Goal: Information Seeking & Learning: Compare options

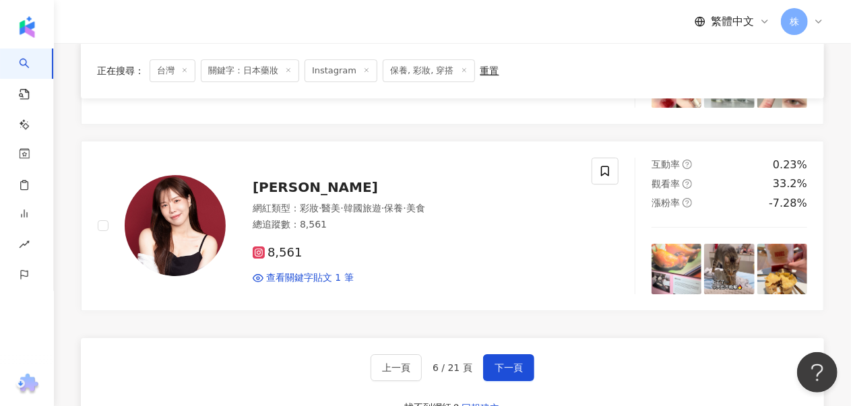
scroll to position [2183, 0]
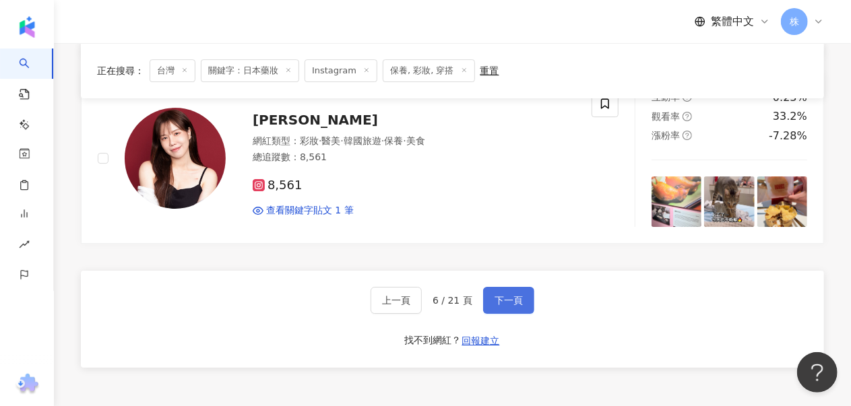
click at [512, 295] on span "下一頁" at bounding box center [508, 300] width 28 height 11
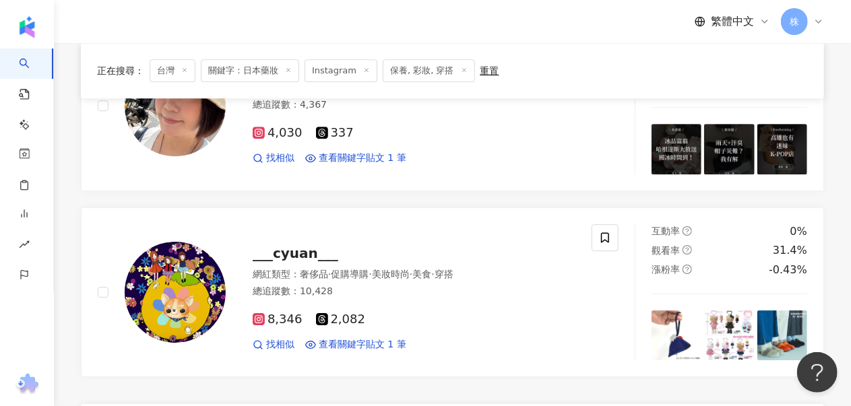
scroll to position [2317, 0]
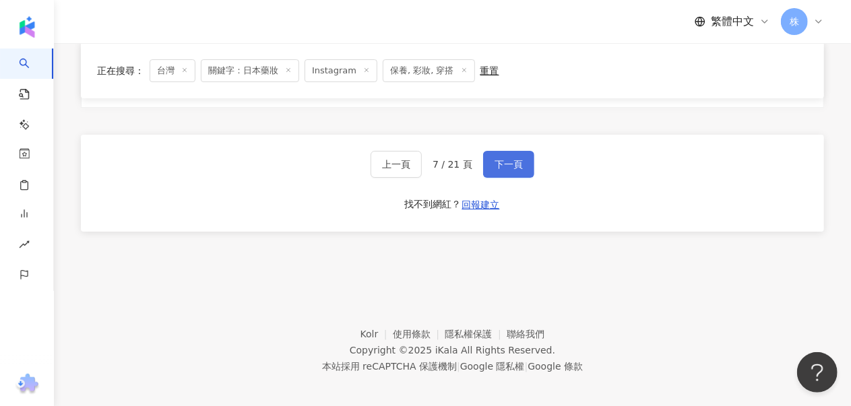
click at [503, 159] on span "下一頁" at bounding box center [508, 164] width 28 height 11
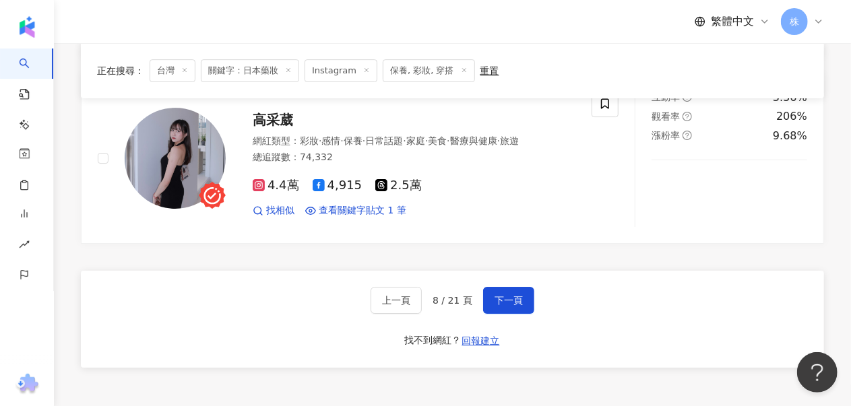
scroll to position [2115, 0]
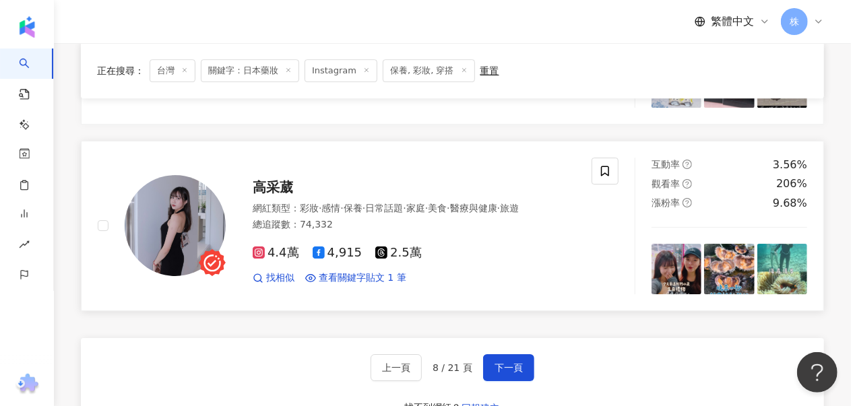
click at [268, 179] on span "高采葳" at bounding box center [273, 187] width 40 height 16
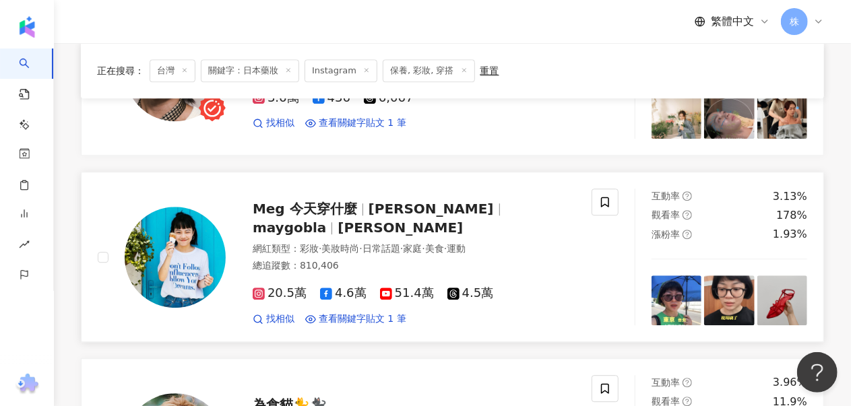
scroll to position [1577, 0]
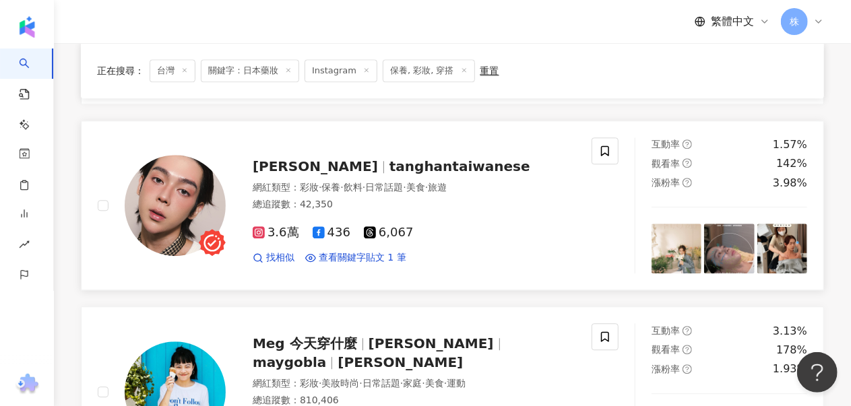
click at [389, 166] on span "tanghantaiwanese" at bounding box center [459, 166] width 141 height 16
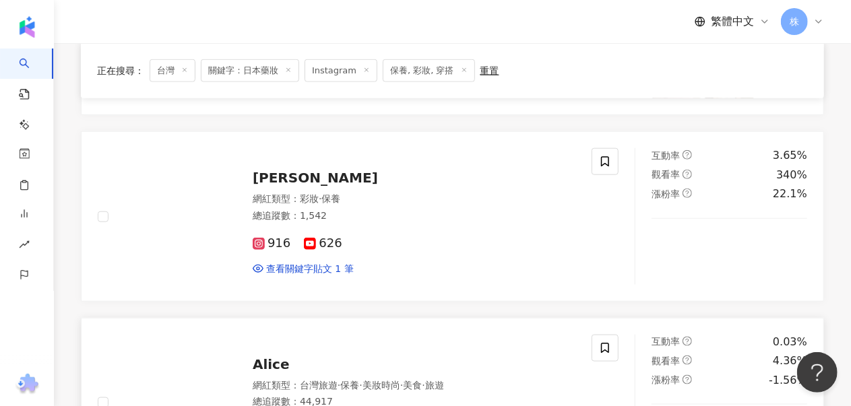
scroll to position [701, 0]
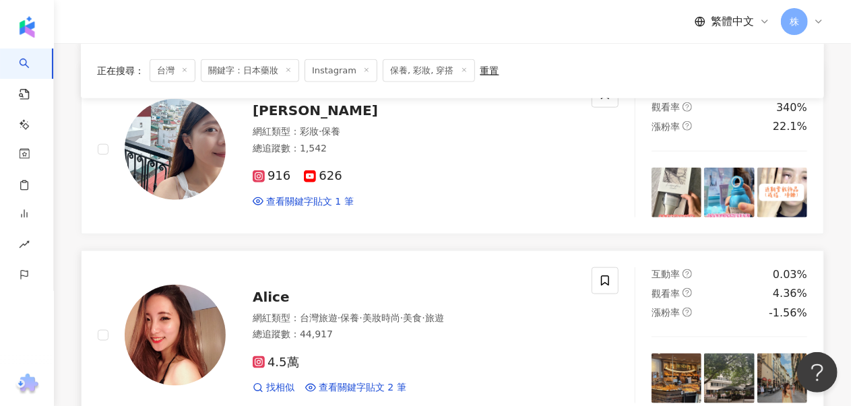
click at [259, 294] on span "Alice" at bounding box center [271, 297] width 37 height 16
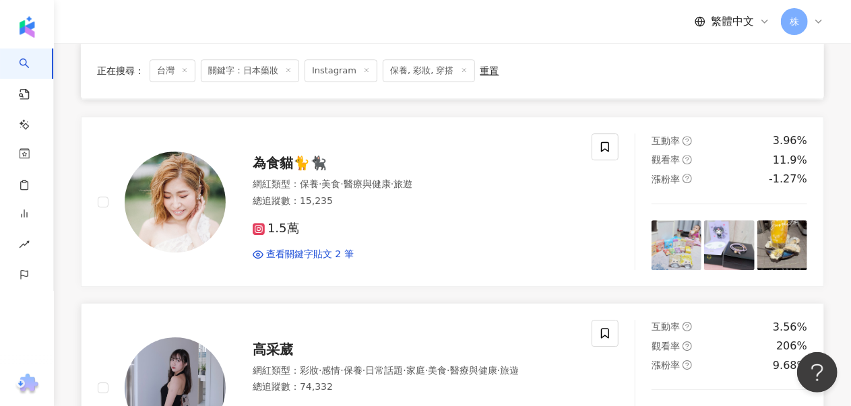
scroll to position [2317, 0]
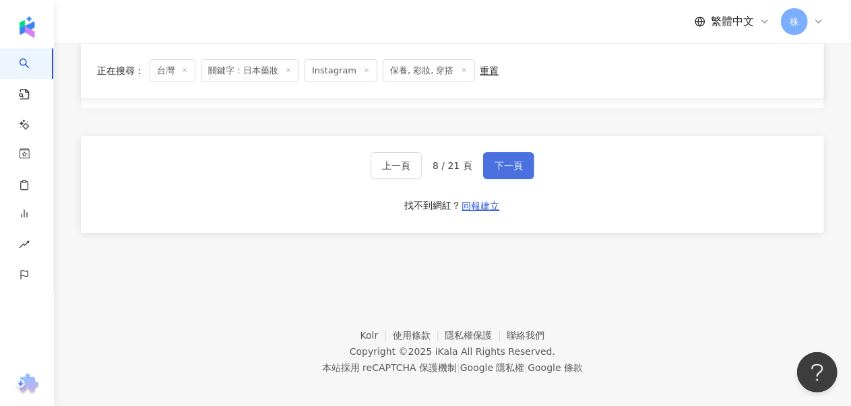
click at [513, 160] on span "下一頁" at bounding box center [508, 165] width 28 height 11
click at [490, 154] on button "下一頁" at bounding box center [508, 165] width 51 height 27
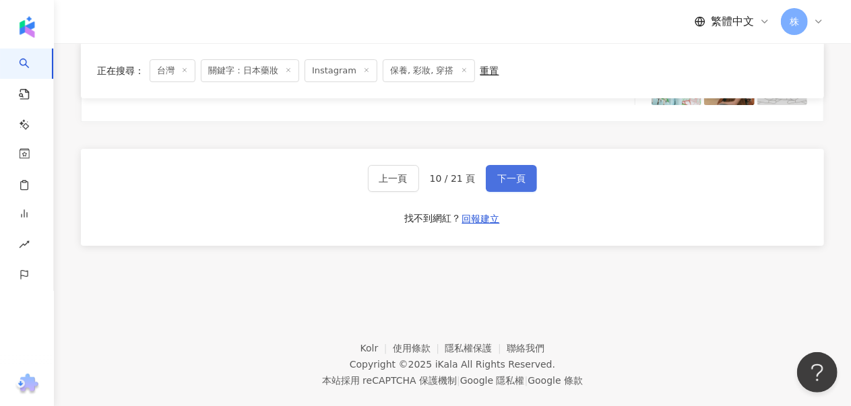
click at [504, 173] on span "下一頁" at bounding box center [511, 178] width 28 height 11
click at [509, 173] on span "下一頁" at bounding box center [511, 178] width 28 height 11
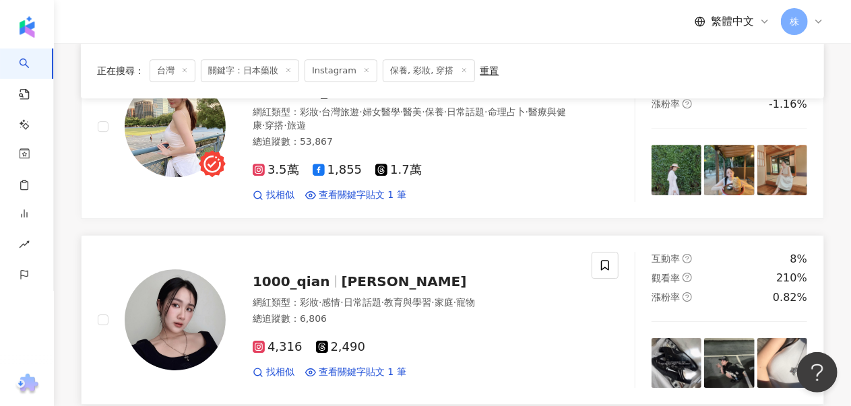
scroll to position [1913, 0]
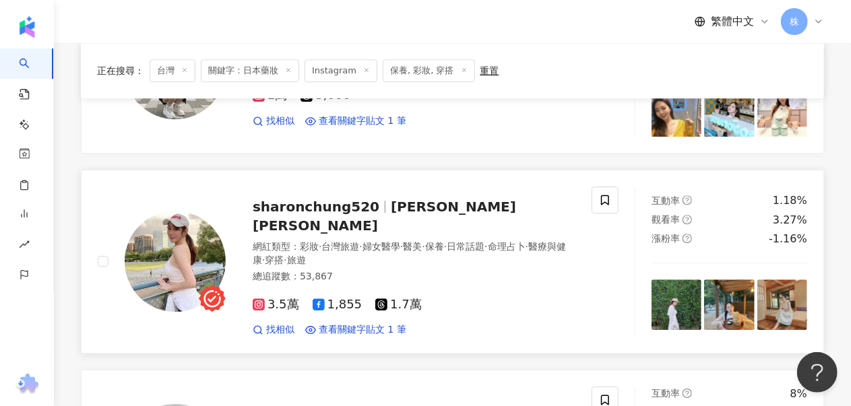
click at [441, 199] on span "鍾小姐 SharonChung" at bounding box center [384, 216] width 263 height 35
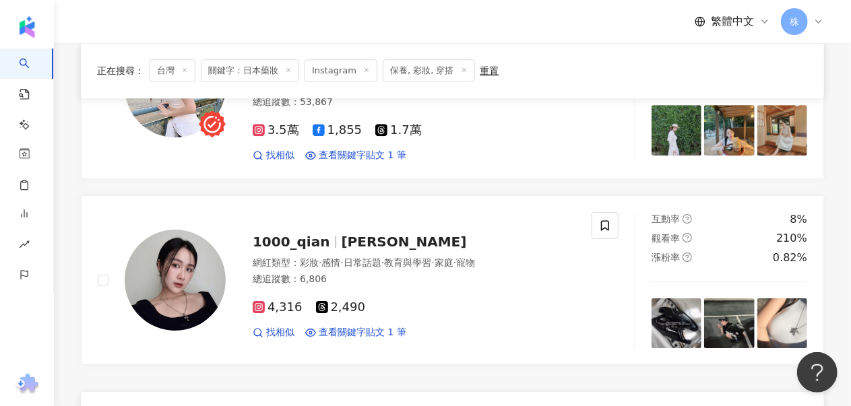
scroll to position [2317, 0]
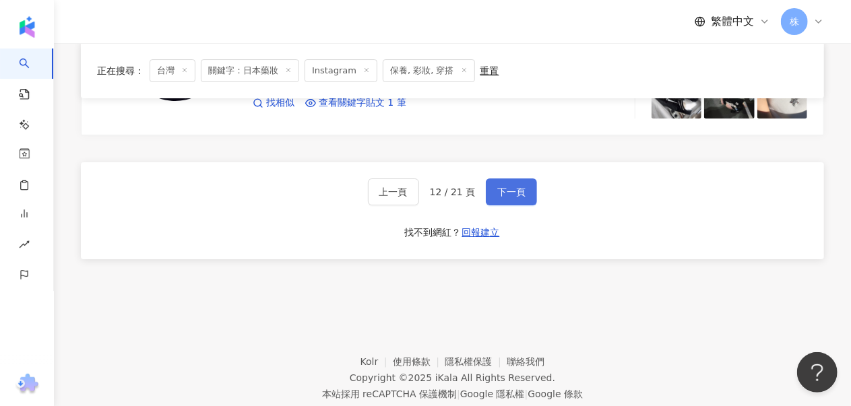
click at [524, 178] on button "下一頁" at bounding box center [511, 191] width 51 height 27
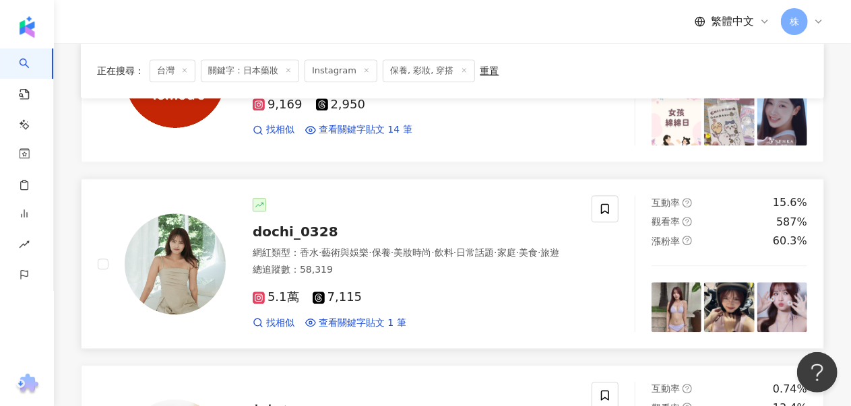
scroll to position [1585, 0]
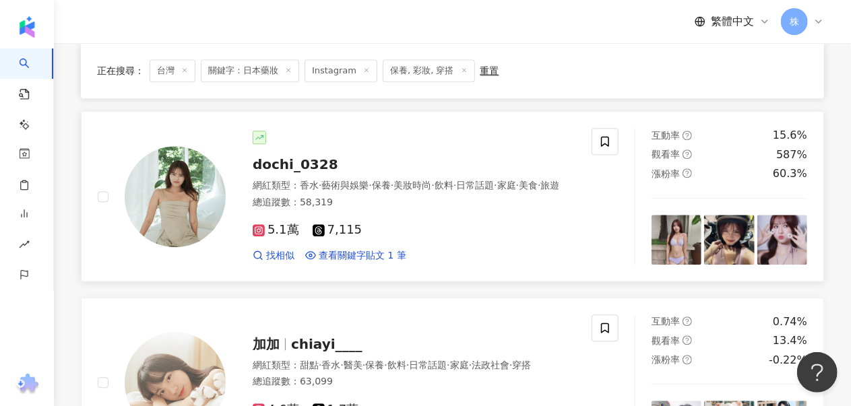
click at [292, 156] on span "dochi_0328" at bounding box center [296, 164] width 86 height 16
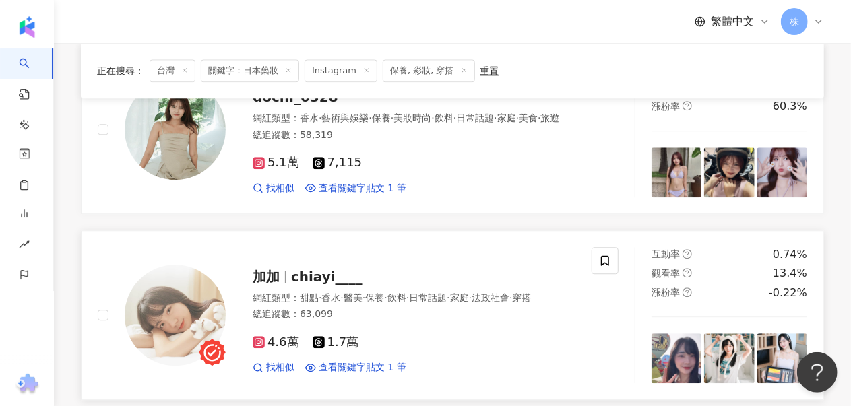
click at [310, 282] on span "chiayi____" at bounding box center [326, 277] width 71 height 16
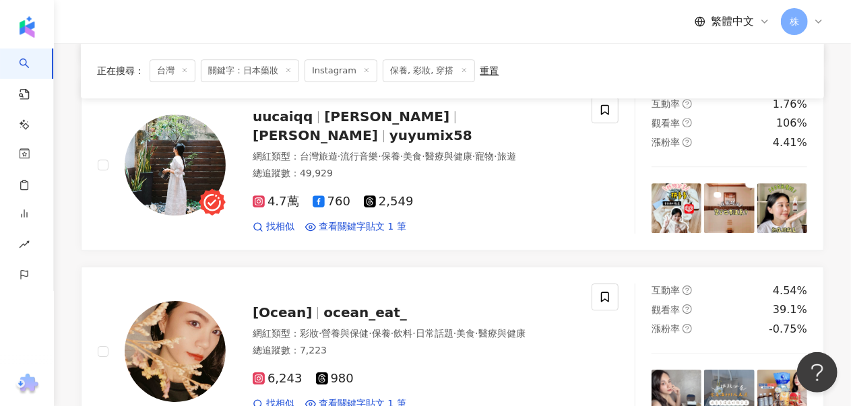
scroll to position [2325, 0]
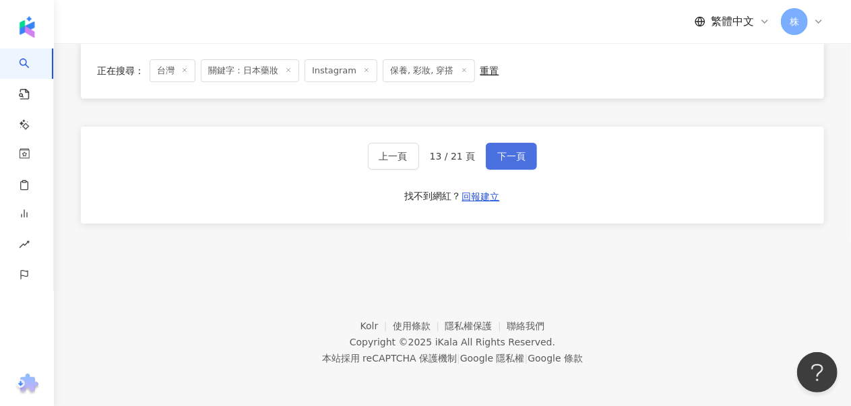
click at [497, 156] on span "下一頁" at bounding box center [511, 156] width 28 height 11
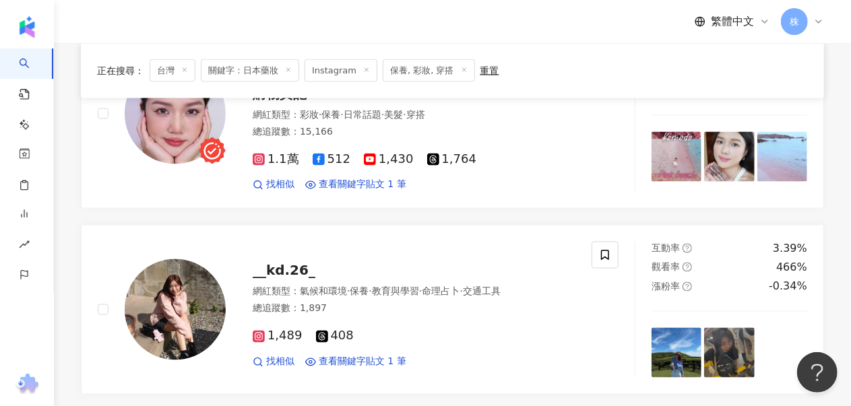
scroll to position [984, 0]
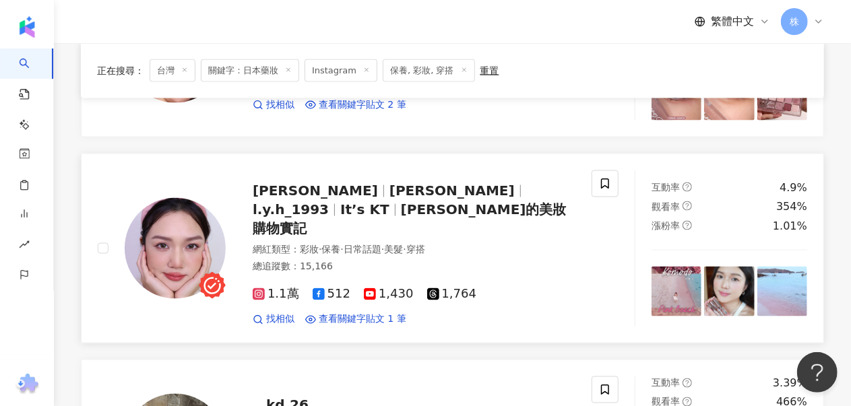
click at [391, 196] on span "Katherine 李凱蒂" at bounding box center [451, 191] width 125 height 16
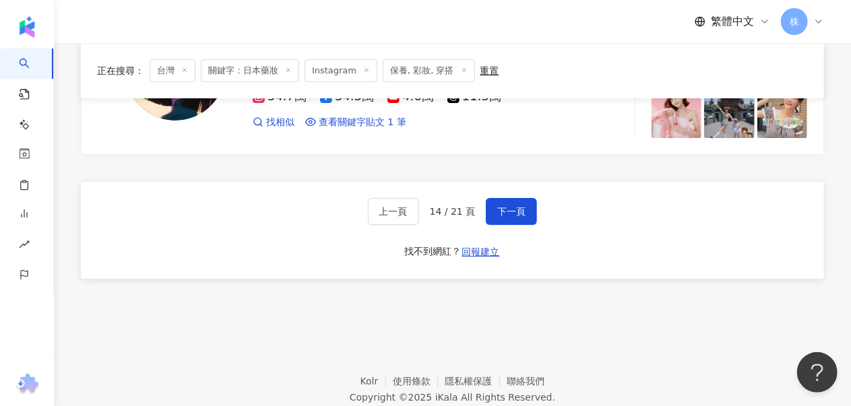
scroll to position [2331, 0]
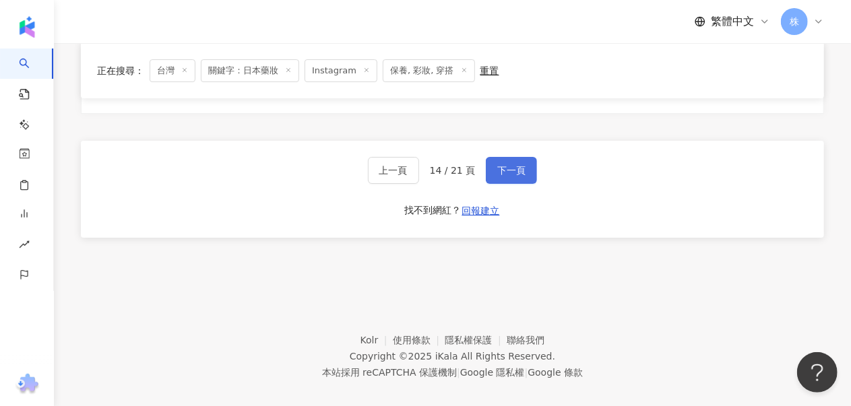
click at [522, 165] on span "下一頁" at bounding box center [511, 170] width 28 height 11
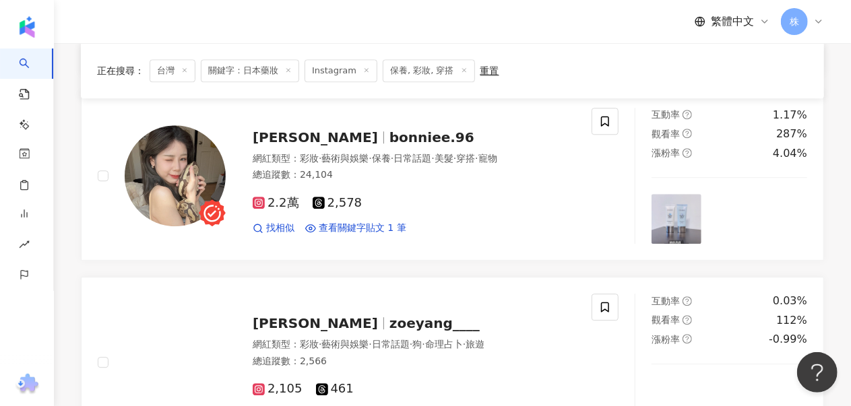
scroll to position [1603, 0]
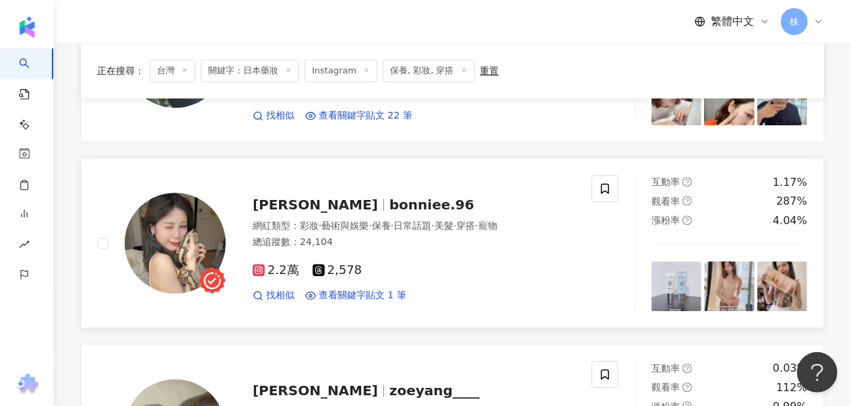
click at [389, 197] on span "bonniee.96" at bounding box center [431, 205] width 85 height 16
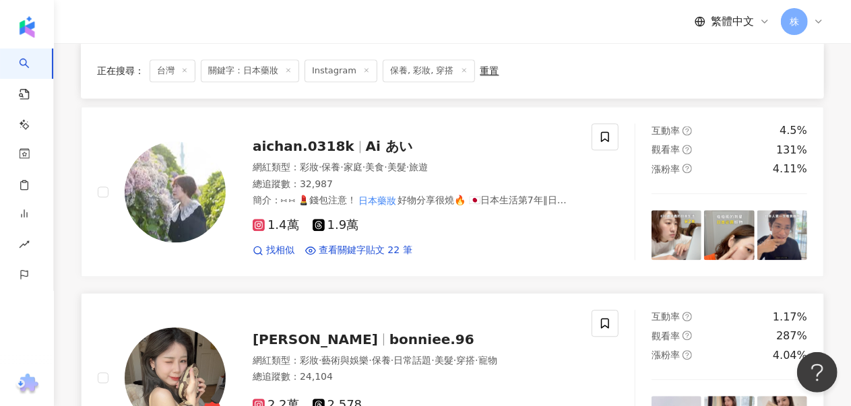
scroll to position [1401, 0]
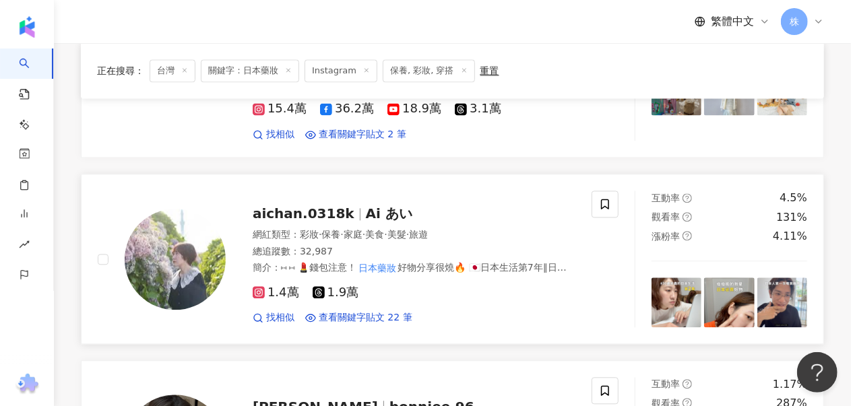
click at [336, 205] on span "aichan.0318k" at bounding box center [309, 213] width 113 height 16
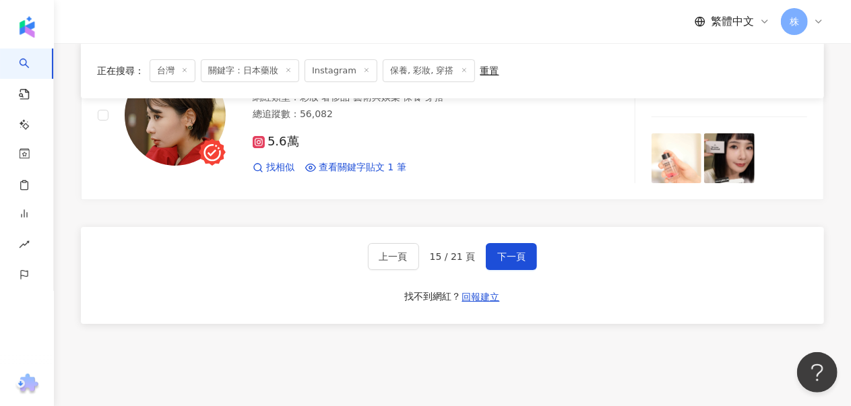
scroll to position [2344, 0]
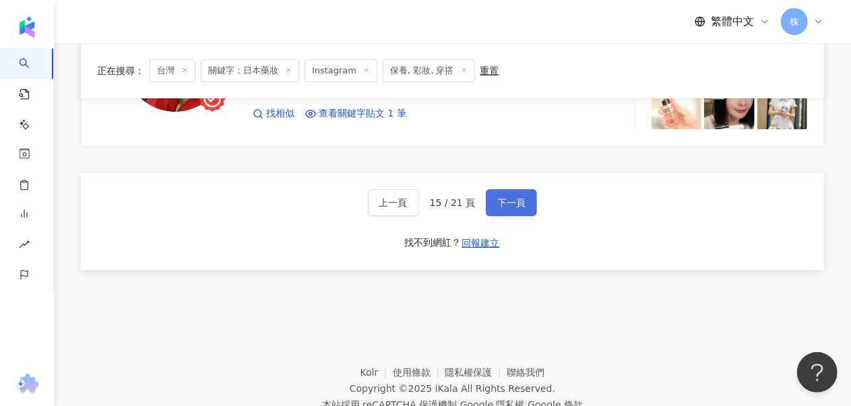
click at [514, 197] on span "下一頁" at bounding box center [511, 202] width 28 height 11
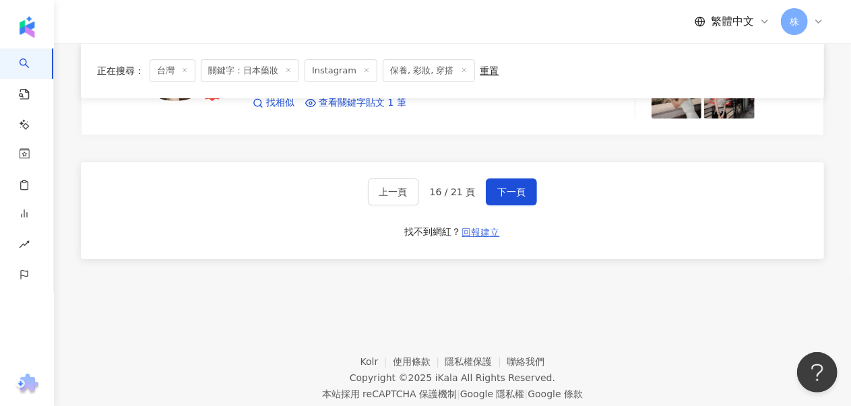
scroll to position [2317, 0]
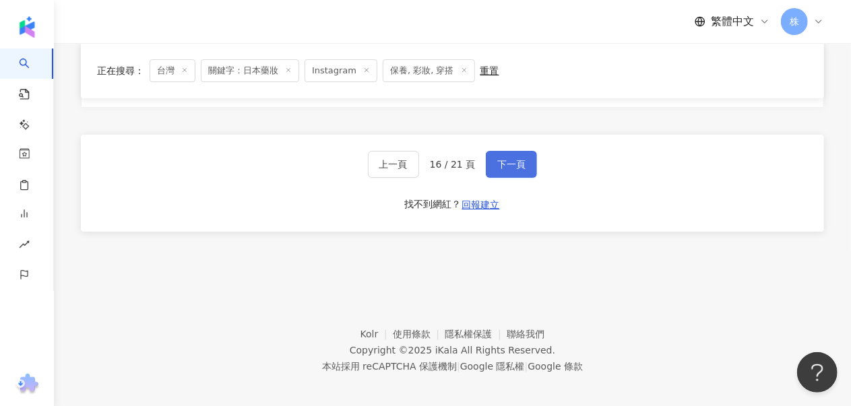
click at [502, 151] on button "下一頁" at bounding box center [511, 164] width 51 height 27
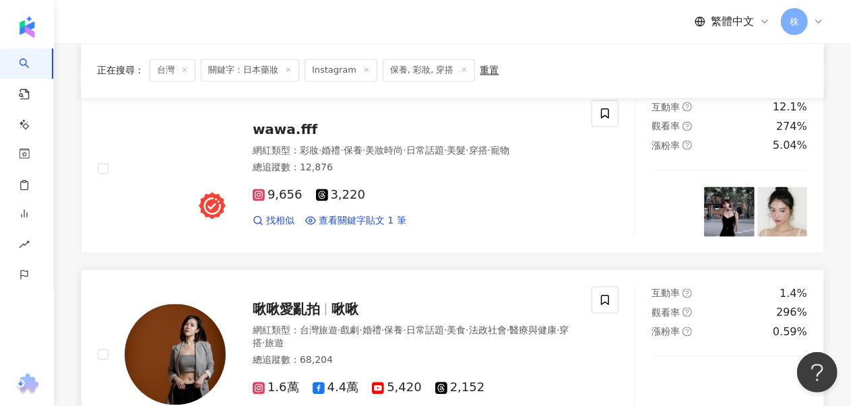
scroll to position [1307, 0]
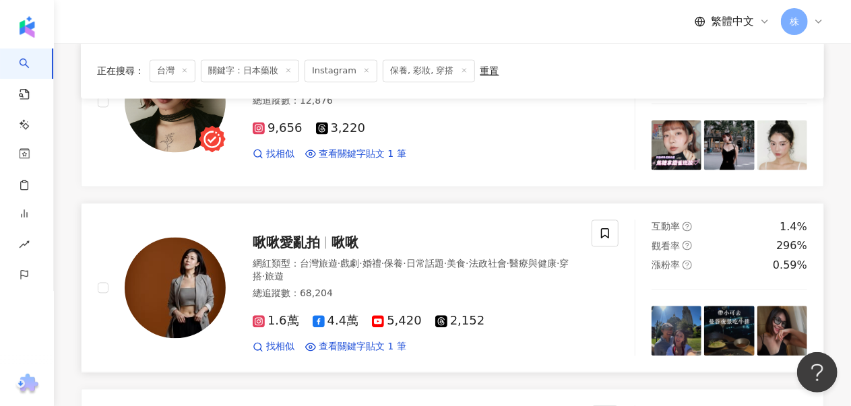
click at [341, 236] on span "啾啾" at bounding box center [344, 242] width 27 height 16
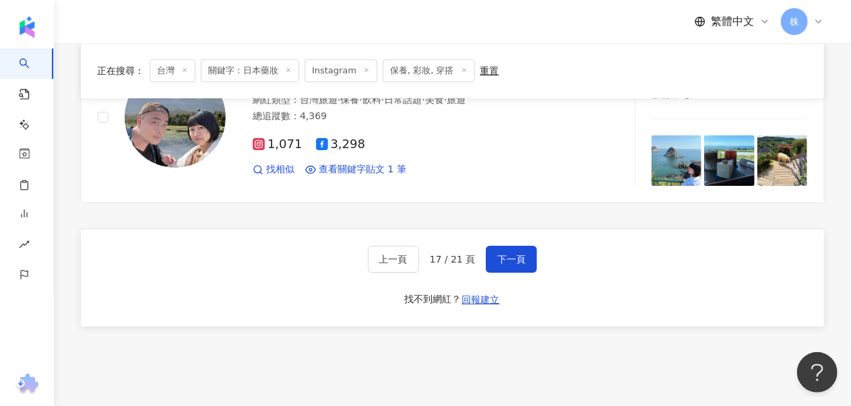
scroll to position [2317, 0]
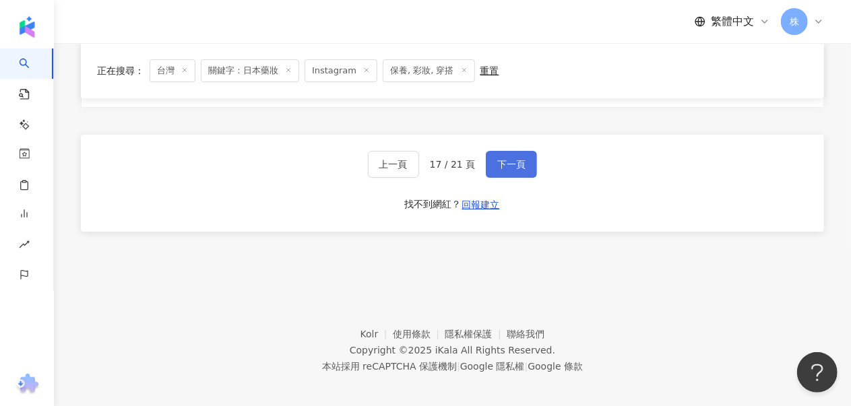
click at [515, 159] on span "下一頁" at bounding box center [511, 164] width 28 height 11
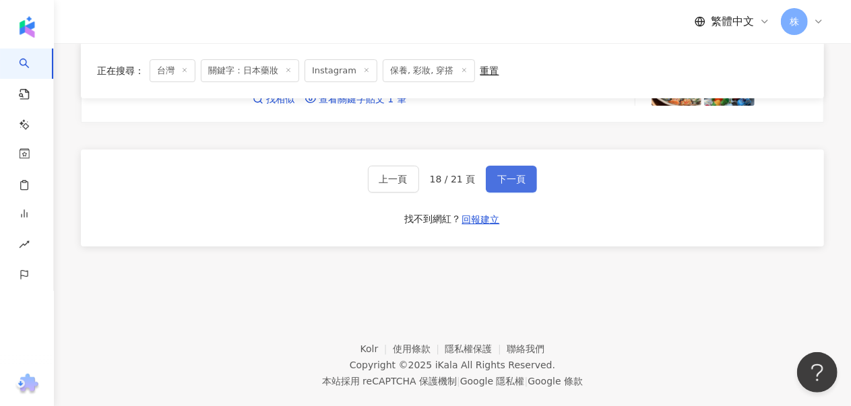
click at [510, 174] on span "下一頁" at bounding box center [511, 179] width 28 height 11
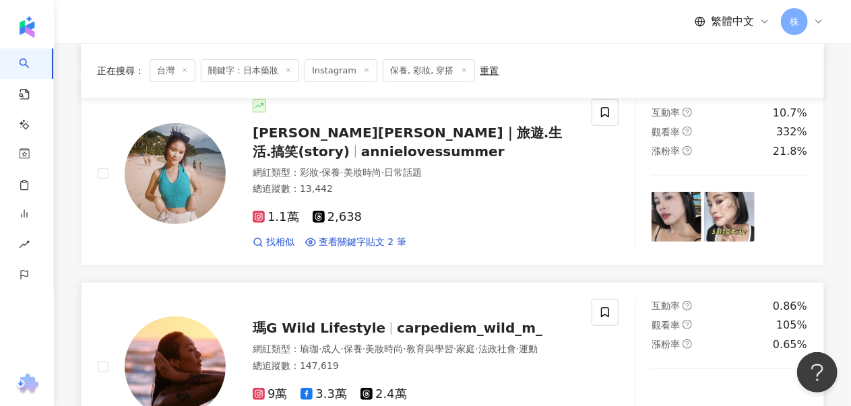
scroll to position [176, 0]
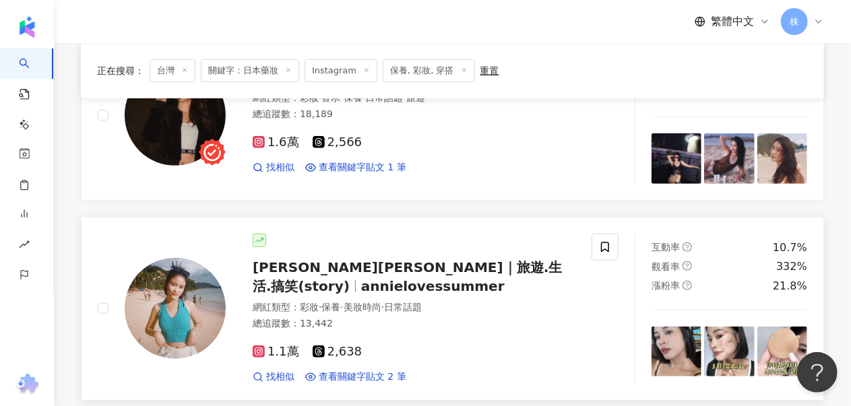
click at [381, 261] on span "[PERSON_NAME][PERSON_NAME]｜旅遊.生活.搞笑(story)" at bounding box center [407, 276] width 309 height 35
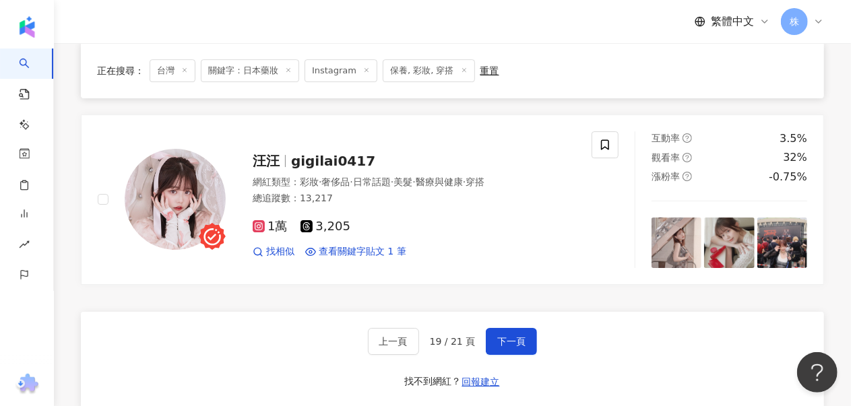
scroll to position [2331, 0]
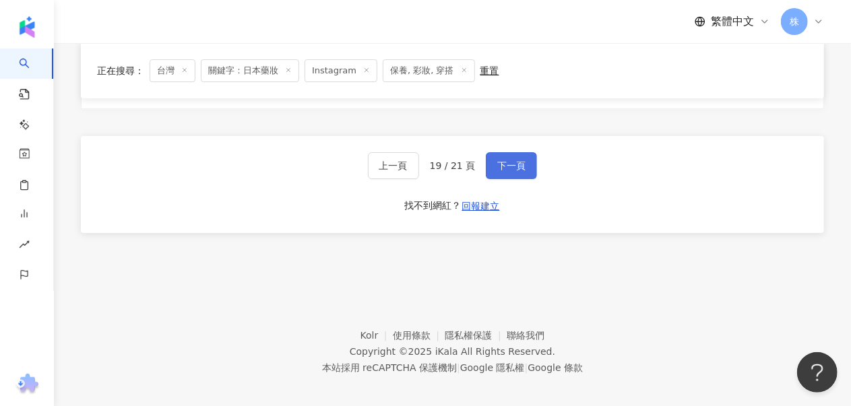
click at [509, 160] on span "下一頁" at bounding box center [511, 165] width 28 height 11
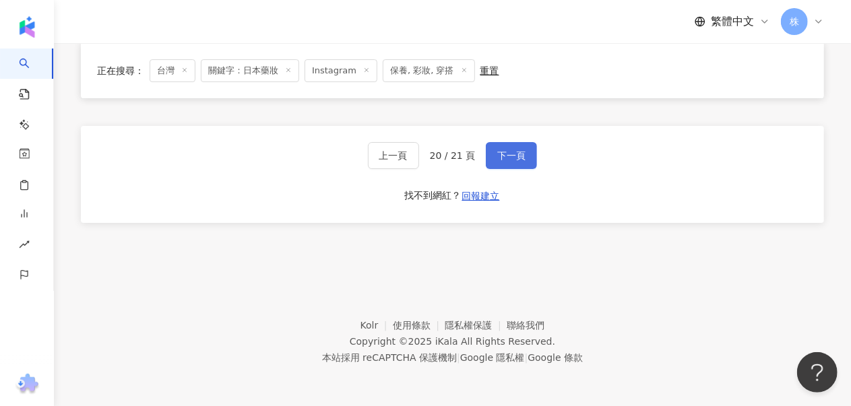
click at [508, 152] on span "下一頁" at bounding box center [511, 155] width 28 height 11
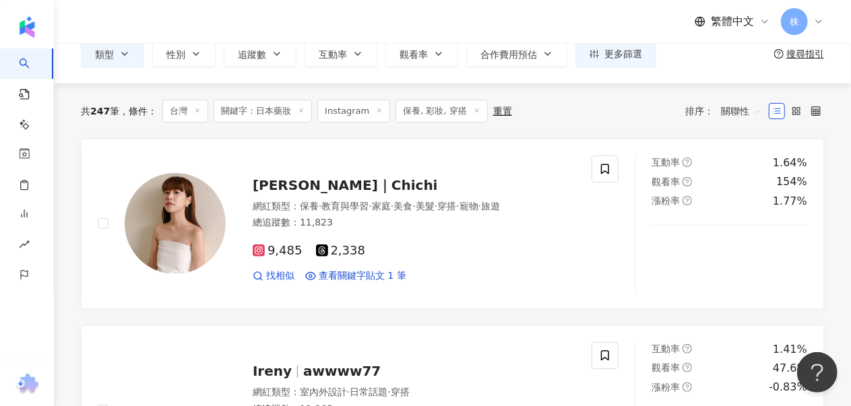
scroll to position [0, 0]
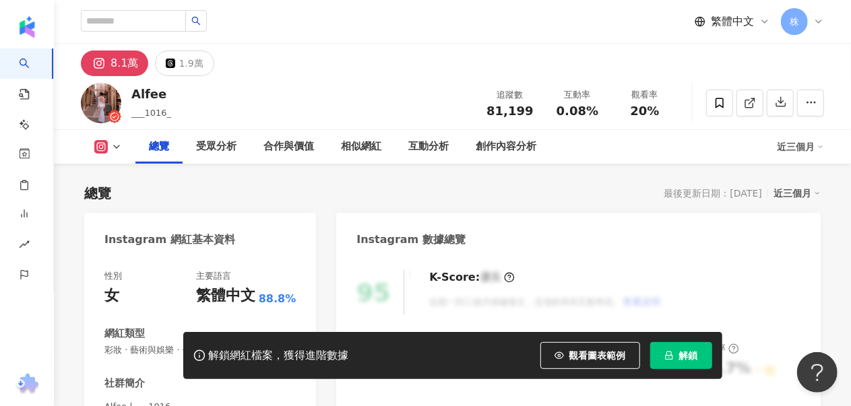
scroll to position [135, 0]
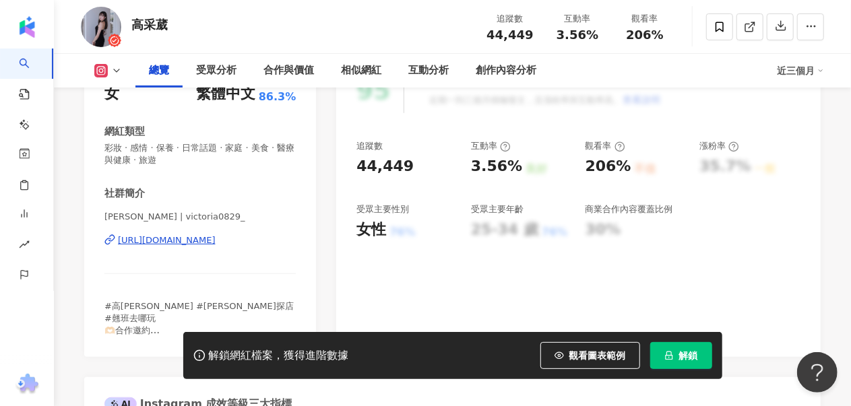
scroll to position [269, 0]
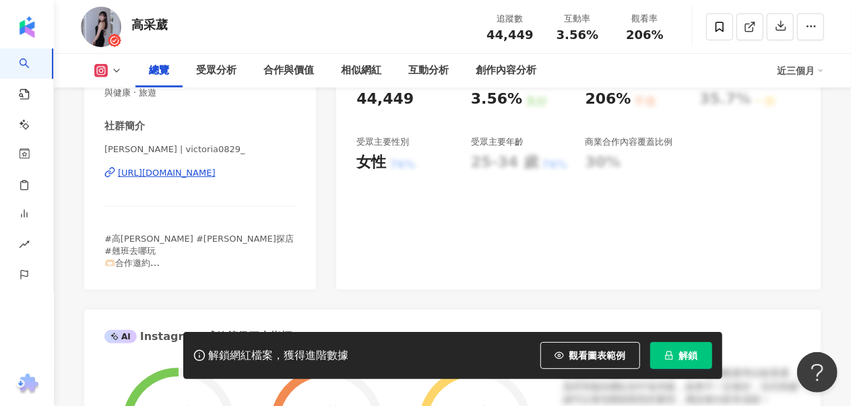
click at [674, 356] on button "解鎖" at bounding box center [681, 355] width 62 height 27
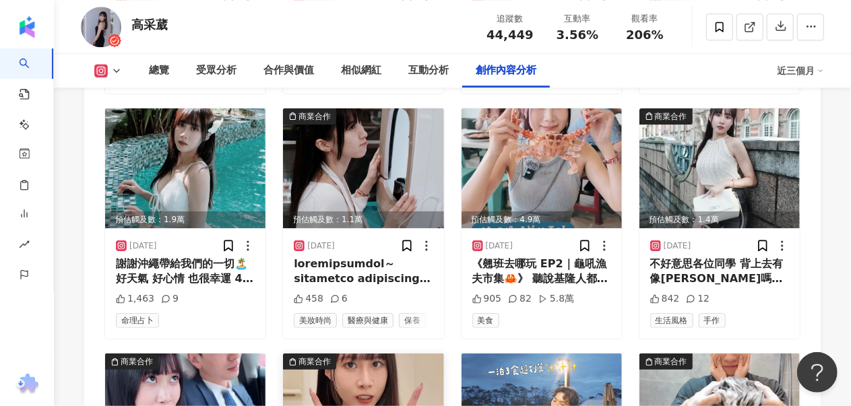
scroll to position [4714, 0]
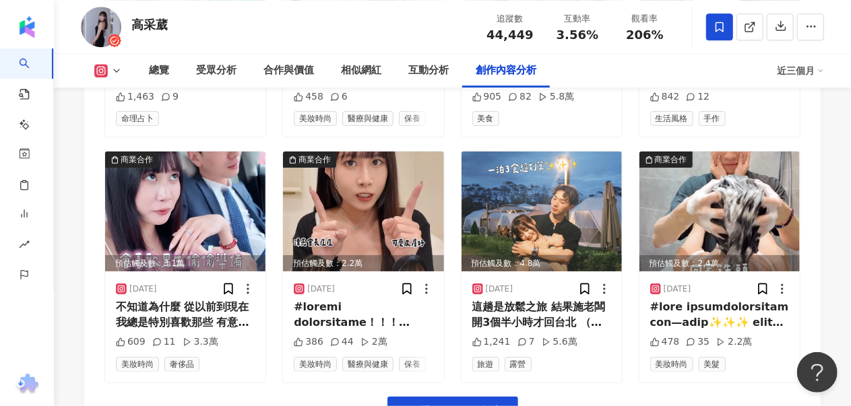
click at [719, 30] on icon at bounding box center [719, 27] width 12 height 12
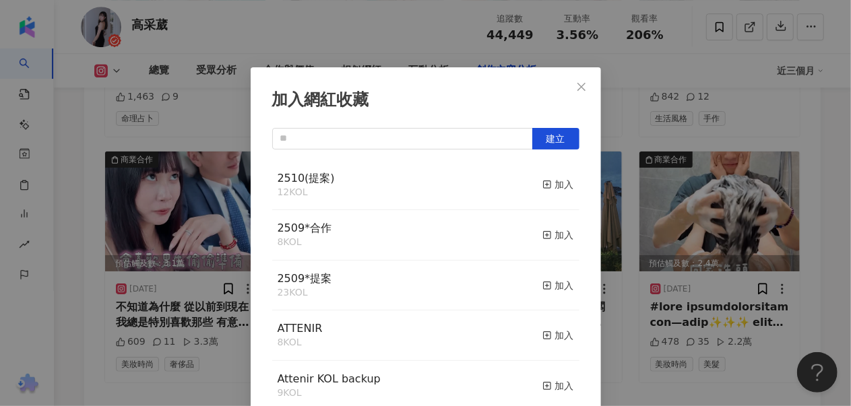
scroll to position [12, 0]
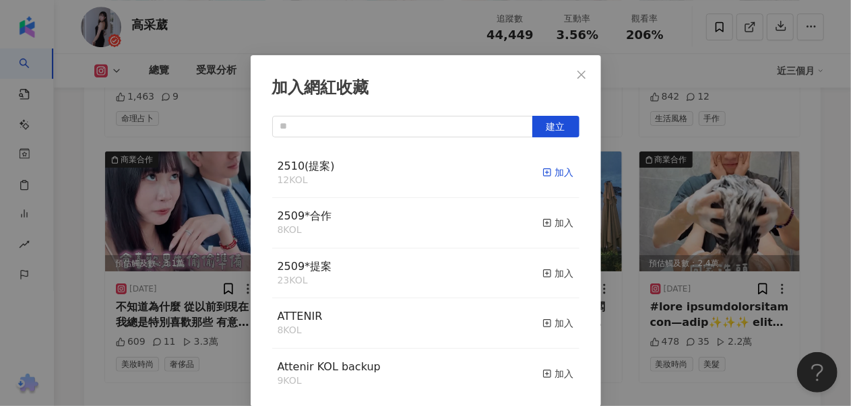
click at [542, 174] on div "加入" at bounding box center [558, 172] width 32 height 15
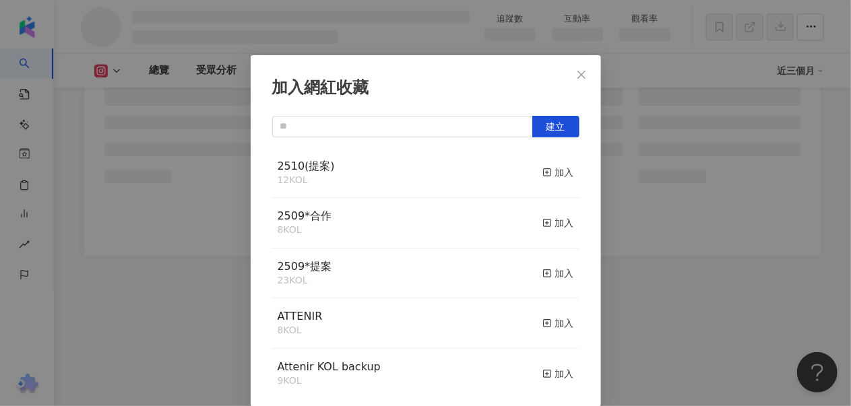
scroll to position [4196, 0]
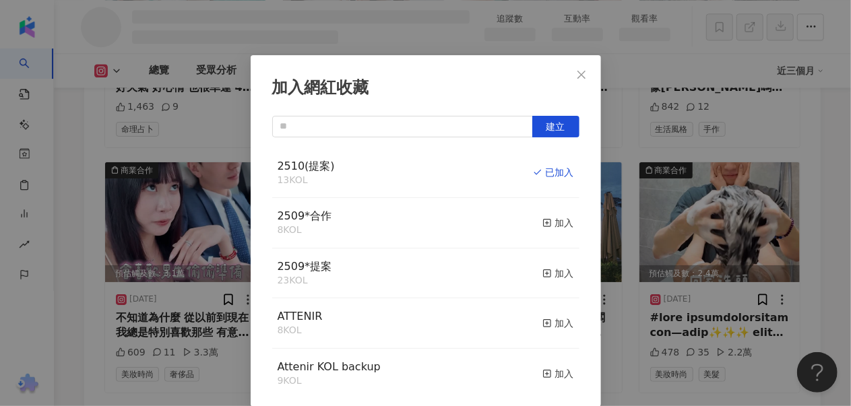
click at [577, 73] on icon "close" at bounding box center [581, 74] width 8 height 8
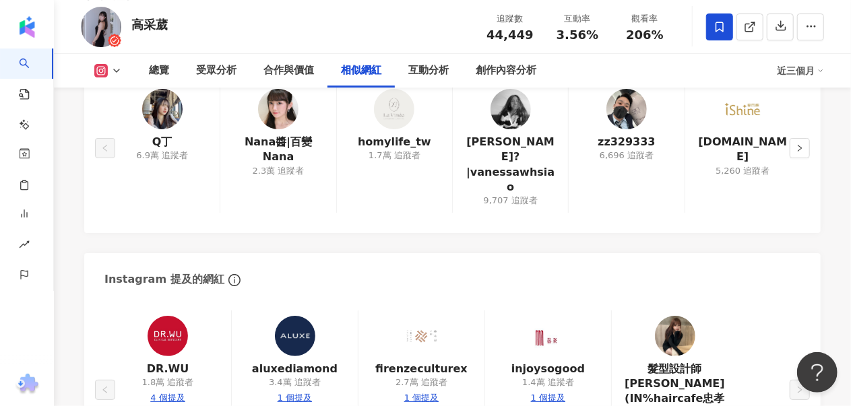
scroll to position [2208, 0]
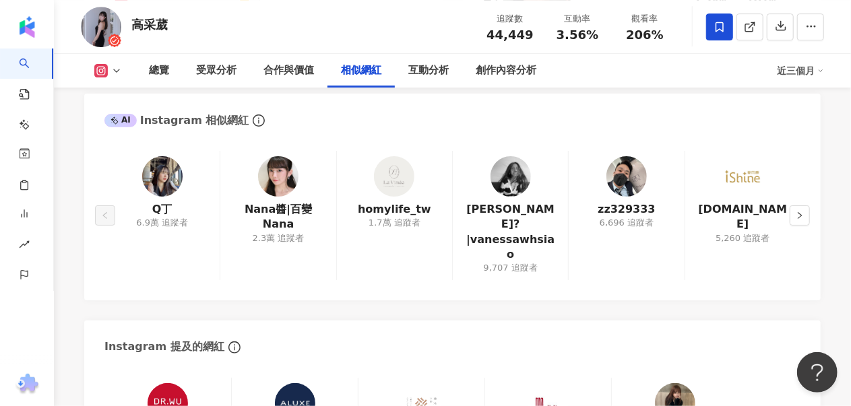
click at [796, 205] on button "button" at bounding box center [799, 215] width 20 height 20
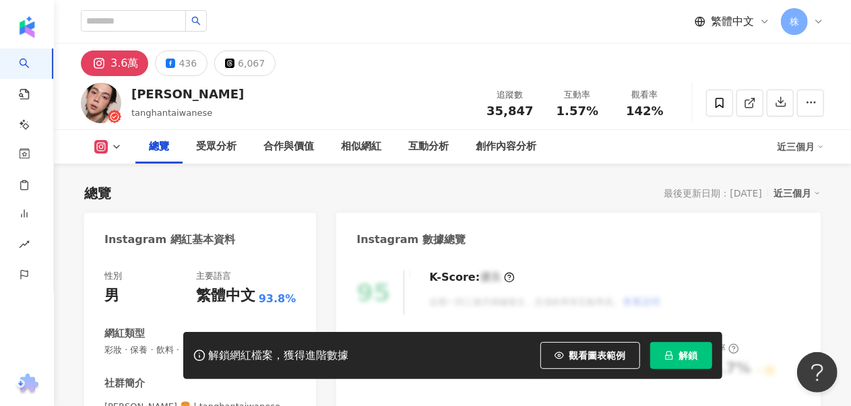
scroll to position [202, 0]
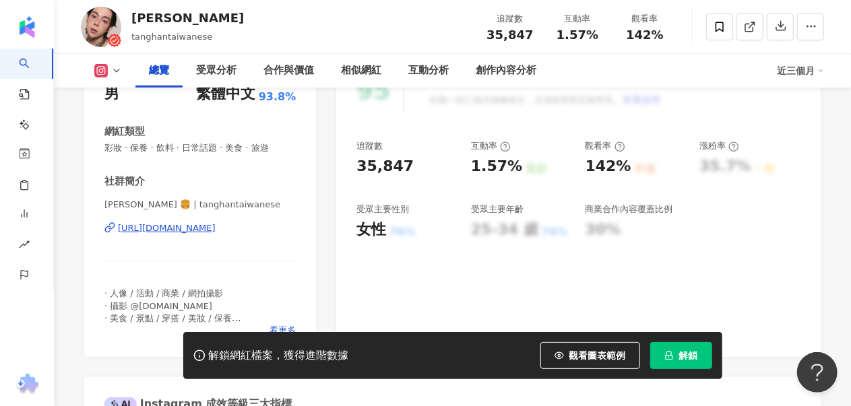
click at [687, 360] on span "解鎖" at bounding box center [688, 355] width 19 height 11
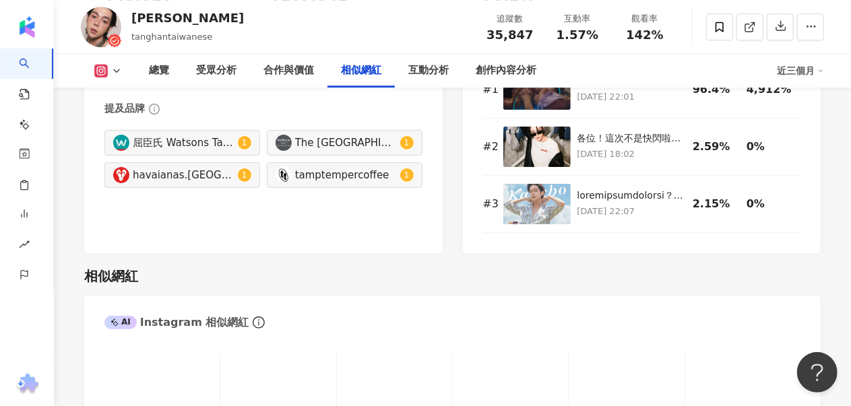
scroll to position [2155, 0]
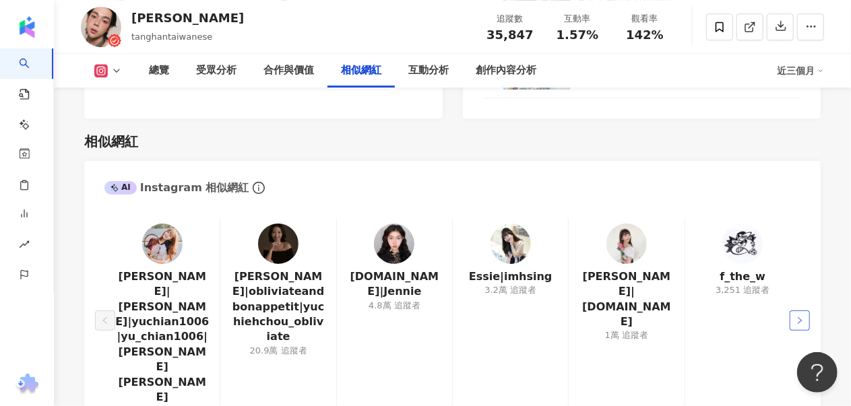
click at [807, 310] on button "button" at bounding box center [799, 320] width 20 height 20
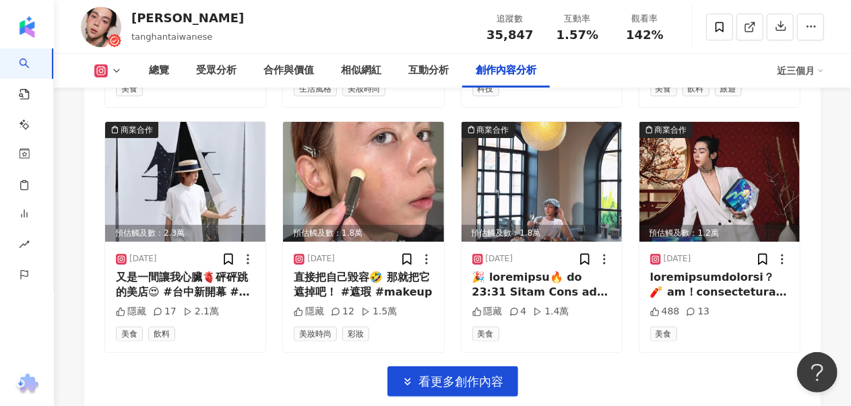
scroll to position [4836, 0]
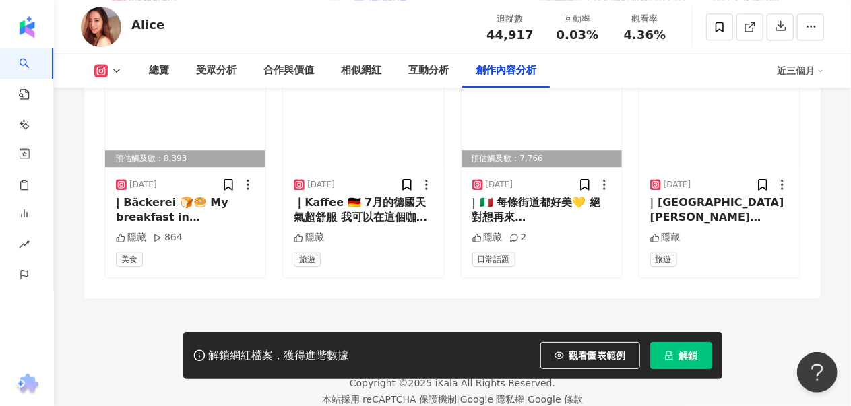
scroll to position [4340, 0]
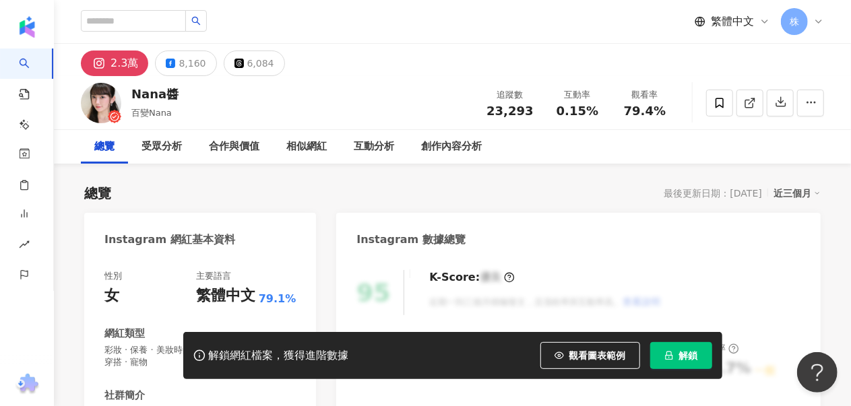
click at [703, 352] on button "解鎖" at bounding box center [681, 355] width 62 height 27
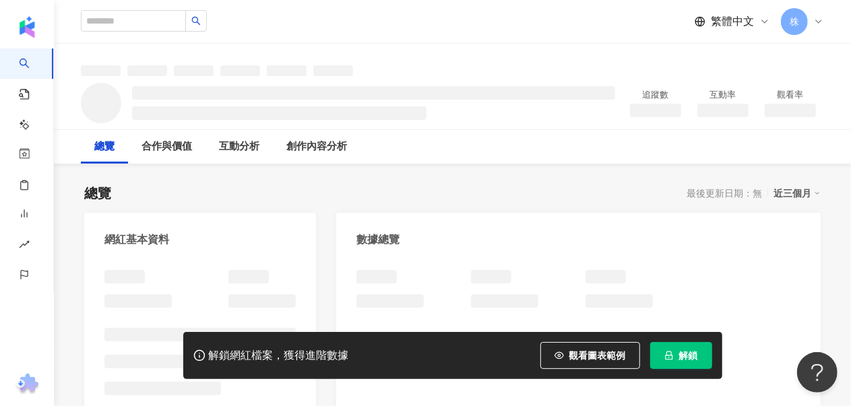
click at [409, 187] on div "總覽 最後更新日期：無 近三個月" at bounding box center [452, 193] width 736 height 19
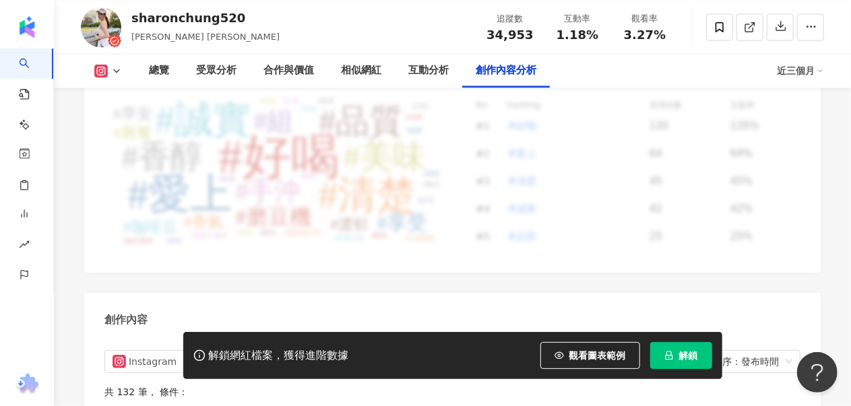
scroll to position [4243, 0]
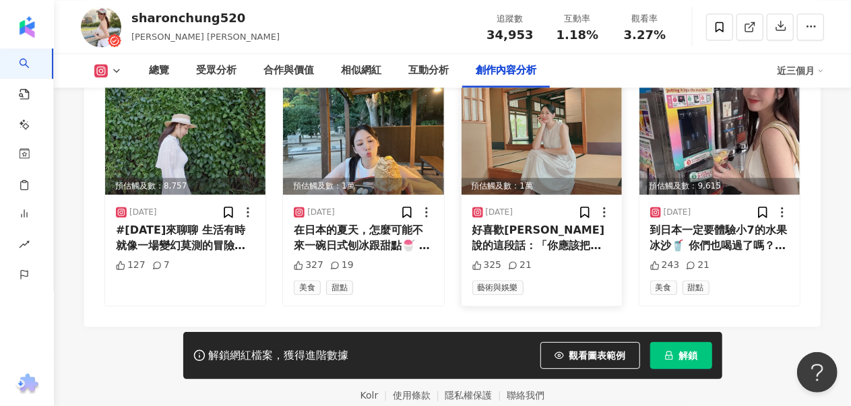
click at [531, 231] on div "好喜歡Taylor Swift說的這段話：「你應該把自己的精力想像成昂貴的精品，並不是每個人都負擔得起，不是人人都真正投入於你值得你為他們耗盡精力，讓你關心這…" at bounding box center [541, 238] width 139 height 30
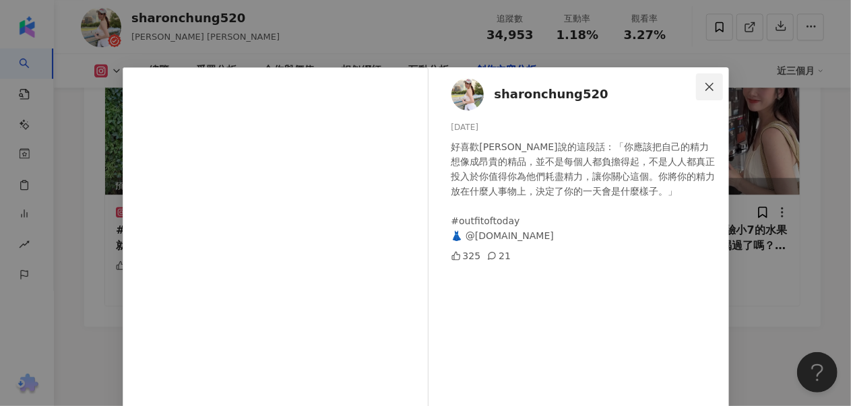
click at [707, 88] on icon "close" at bounding box center [709, 86] width 11 height 11
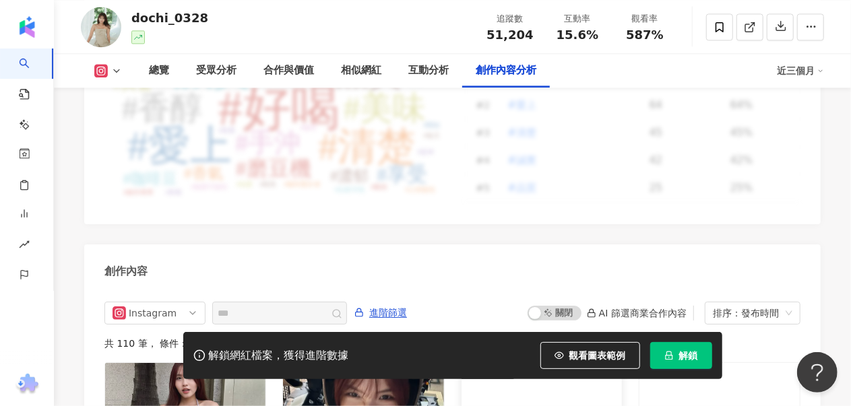
scroll to position [4175, 0]
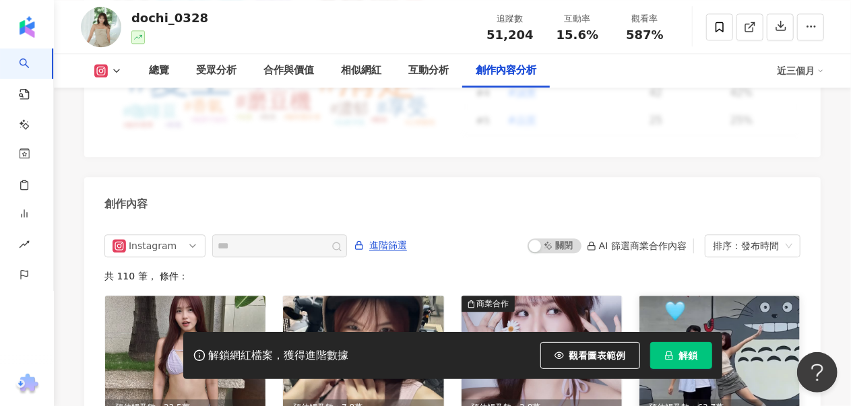
click at [685, 296] on img at bounding box center [719, 356] width 160 height 120
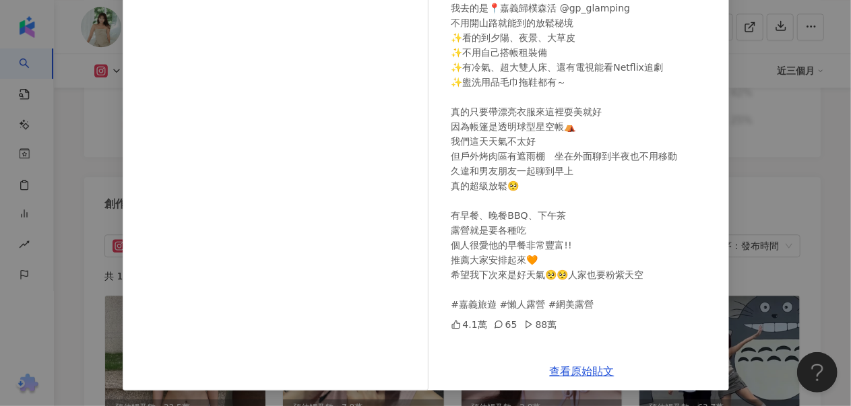
scroll to position [131, 0]
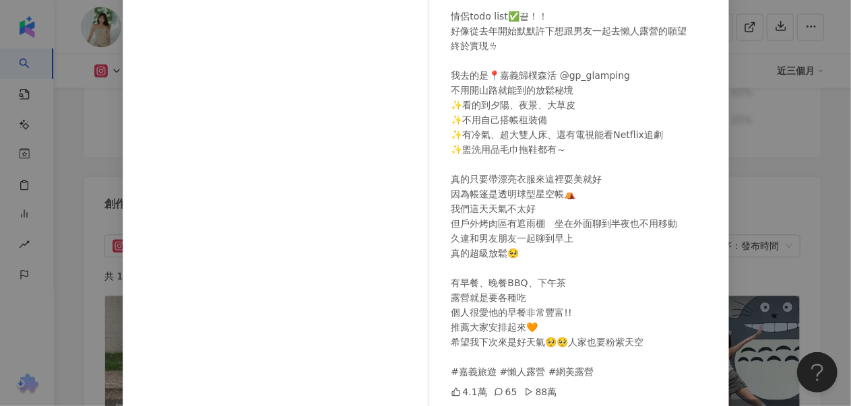
click at [784, 119] on div "萁(1998) 2025/8/14 情侶todo list✅끝！！ 好像從去年開始默默許下想跟男友一起去懶人露營的願望 終於實現ㄌ 我去的是📍嘉義歸樸森活 @…" at bounding box center [425, 203] width 851 height 406
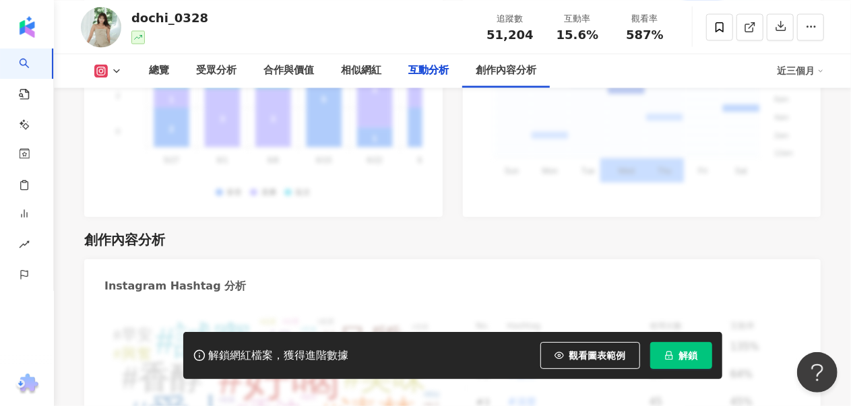
scroll to position [3569, 0]
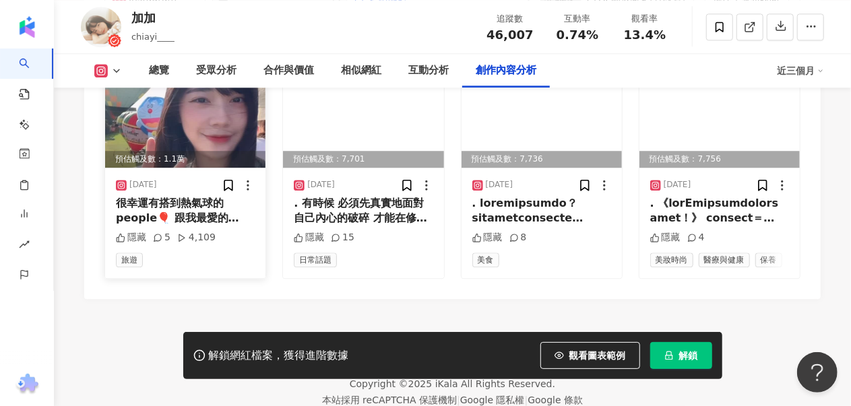
scroll to position [4108, 0]
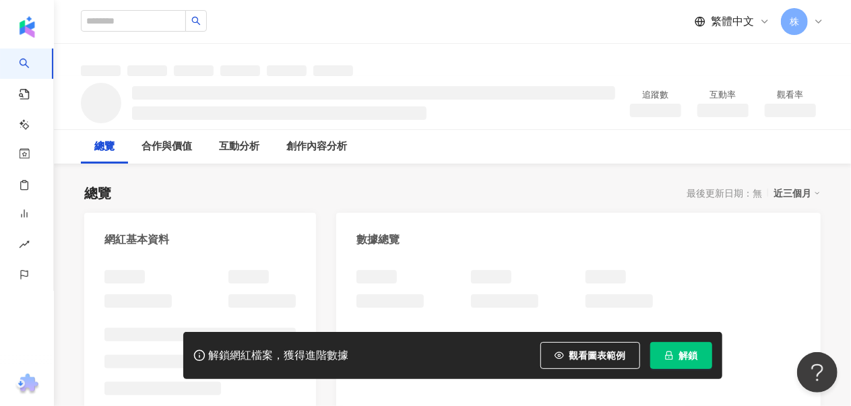
scroll to position [67, 0]
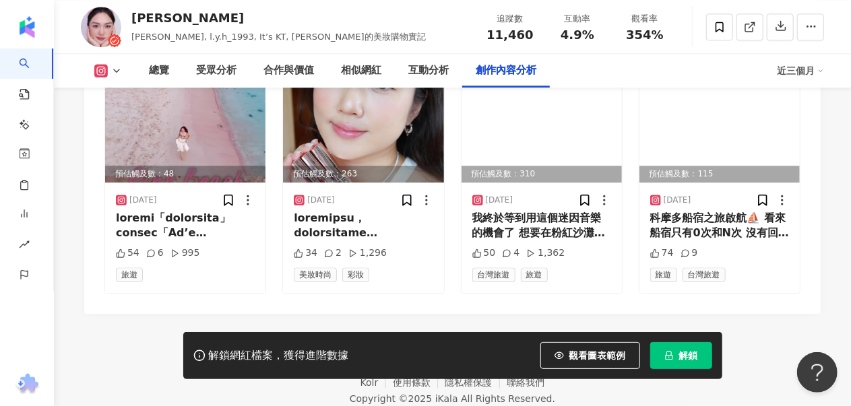
scroll to position [4175, 0]
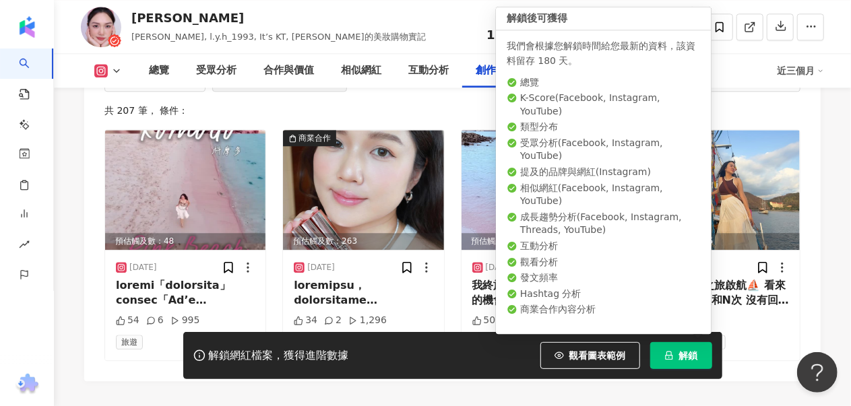
click at [675, 359] on button "解鎖" at bounding box center [681, 355] width 62 height 27
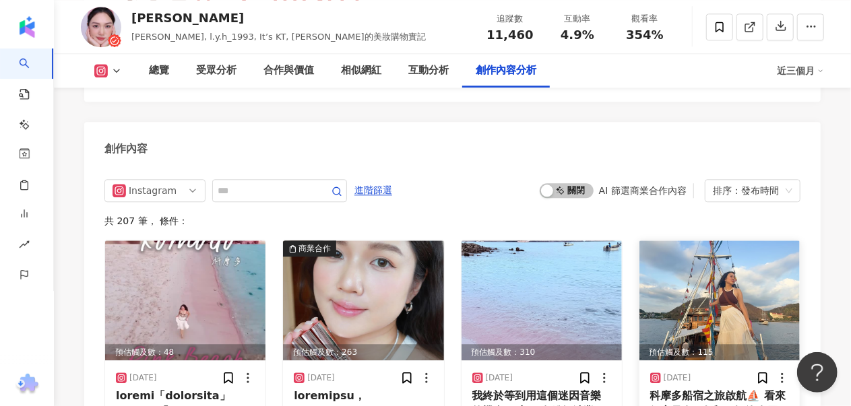
scroll to position [4251, 0]
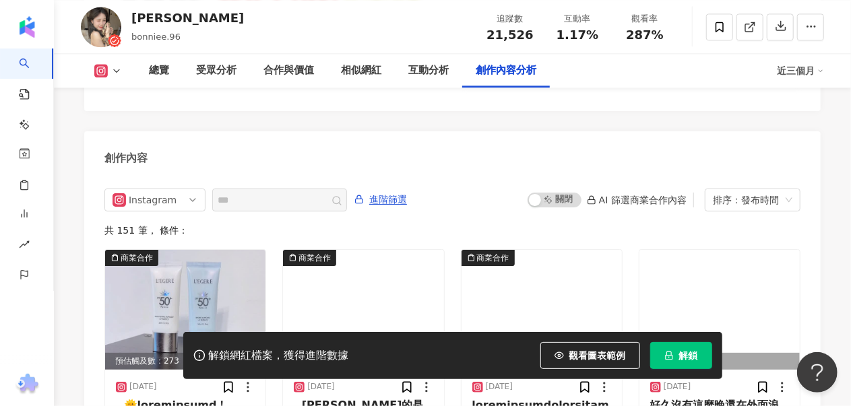
scroll to position [4196, 0]
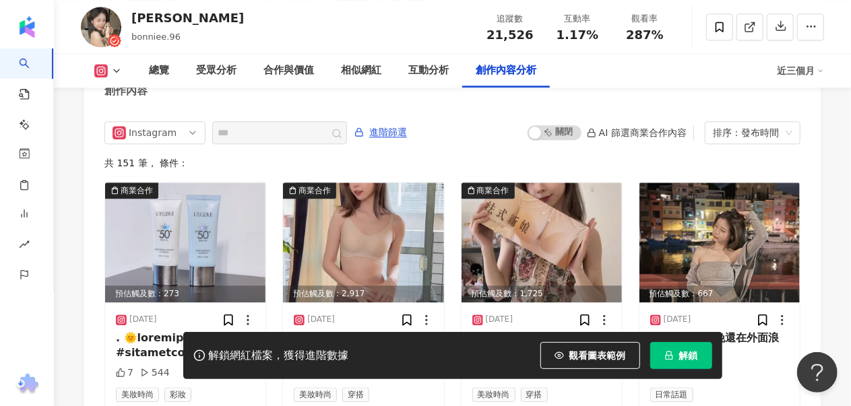
click at [691, 358] on span "解鎖" at bounding box center [688, 355] width 19 height 11
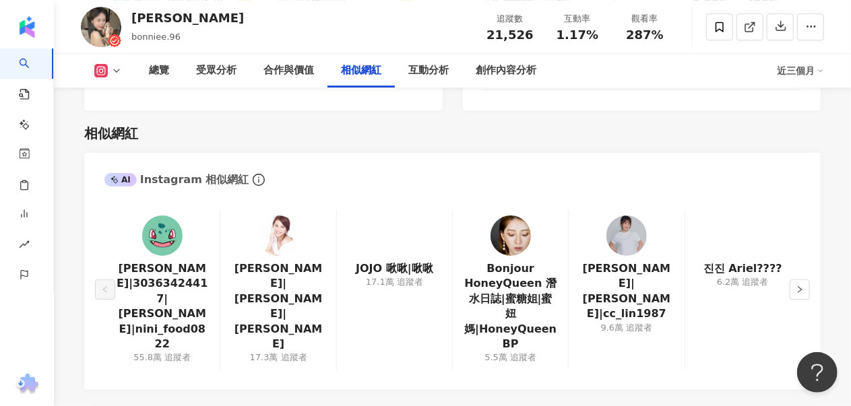
scroll to position [2243, 0]
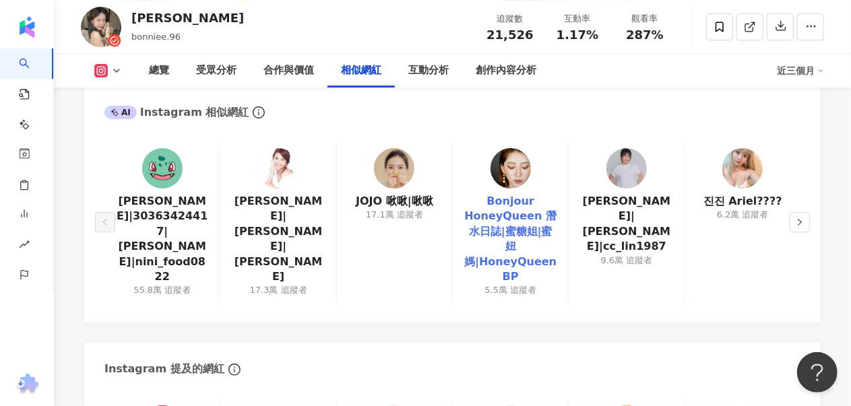
click at [494, 220] on link "Bonjour HoneyQueen 潛水日誌|蜜糖姐|蜜妞媽|HoneyQueen BP" at bounding box center [510, 239] width 94 height 90
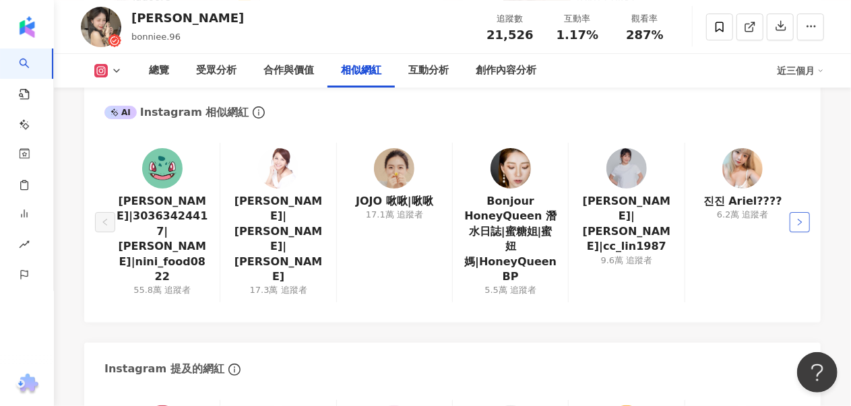
click at [793, 212] on button "button" at bounding box center [799, 222] width 20 height 20
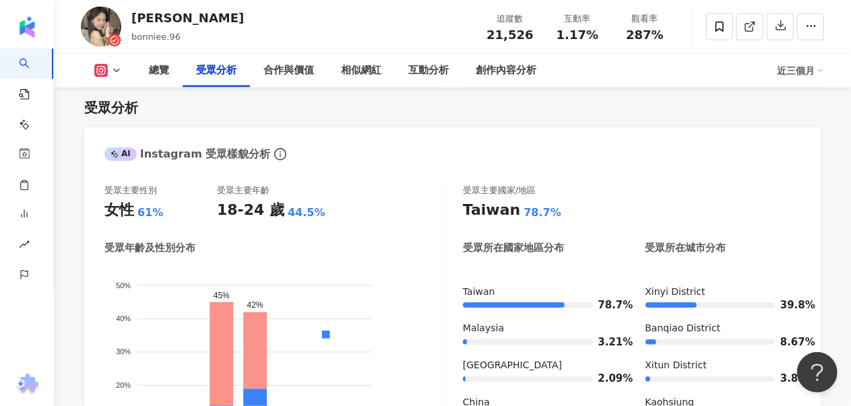
scroll to position [1098, 0]
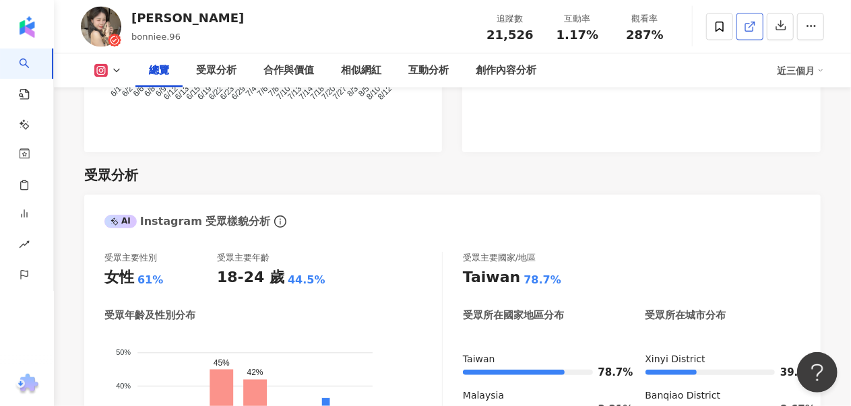
click at [740, 24] on link at bounding box center [749, 26] width 27 height 27
click at [724, 26] on icon at bounding box center [719, 27] width 12 height 12
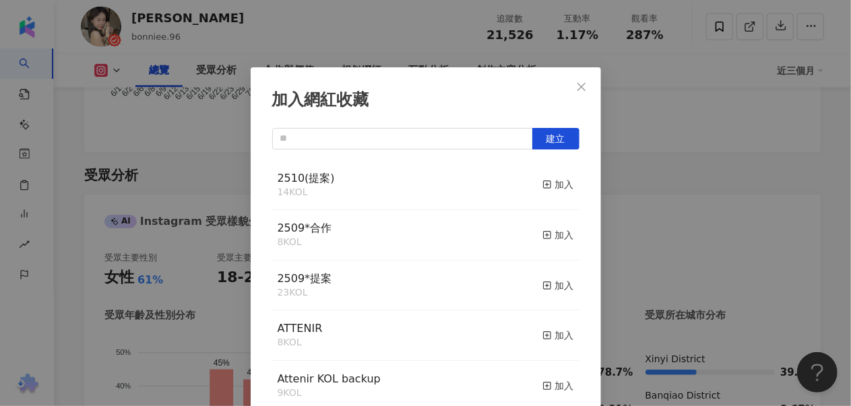
scroll to position [12, 0]
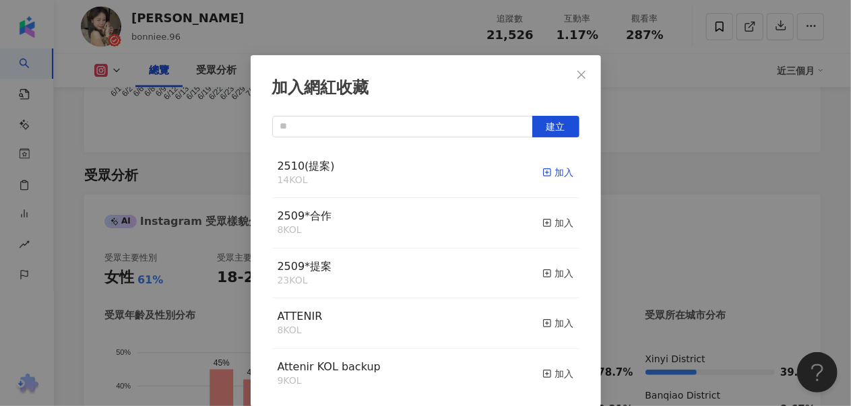
click at [542, 173] on div "加入" at bounding box center [558, 172] width 32 height 15
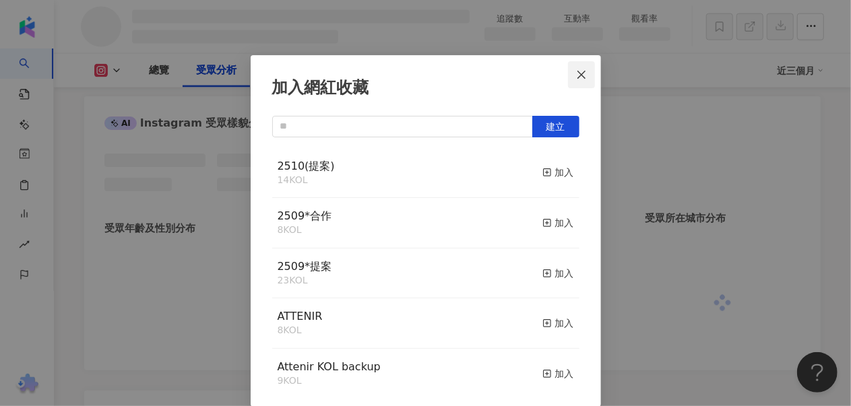
scroll to position [1083, 0]
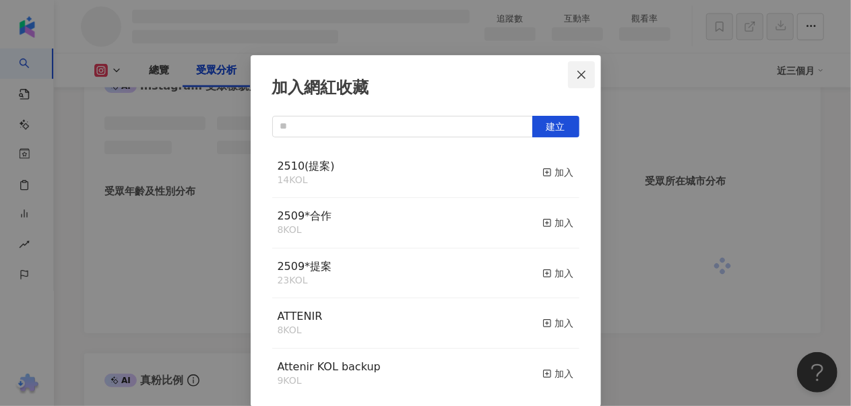
click at [576, 69] on icon "close" at bounding box center [581, 74] width 11 height 11
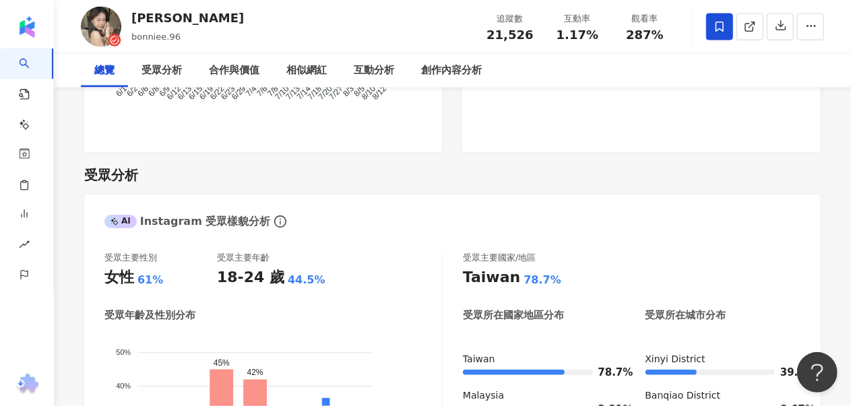
scroll to position [0, 0]
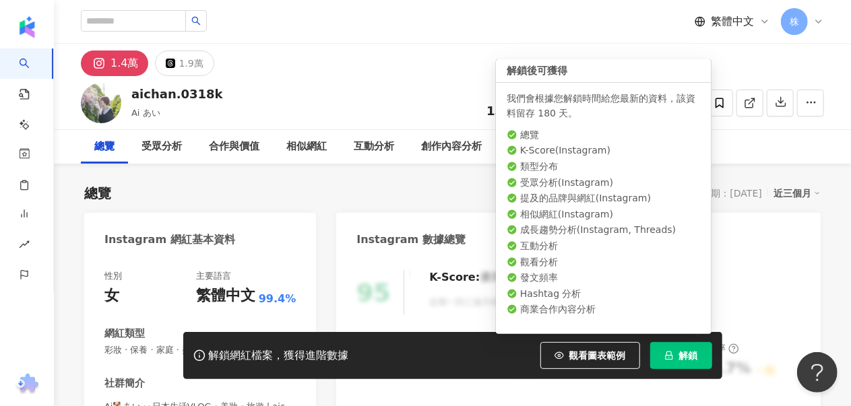
click at [675, 355] on button "解鎖" at bounding box center [681, 355] width 62 height 27
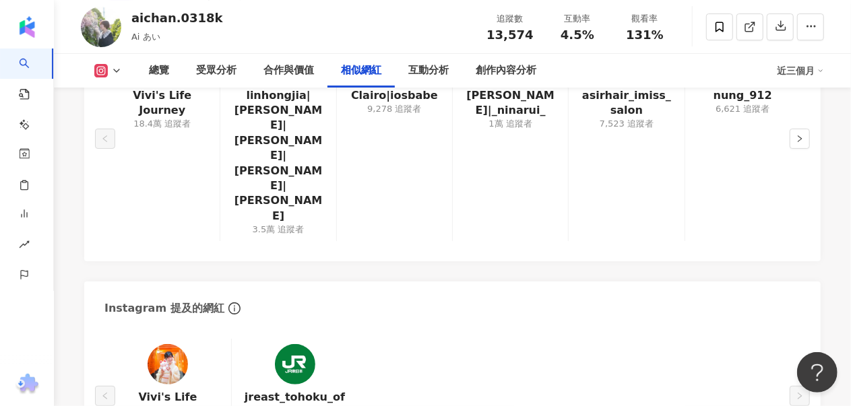
scroll to position [2222, 0]
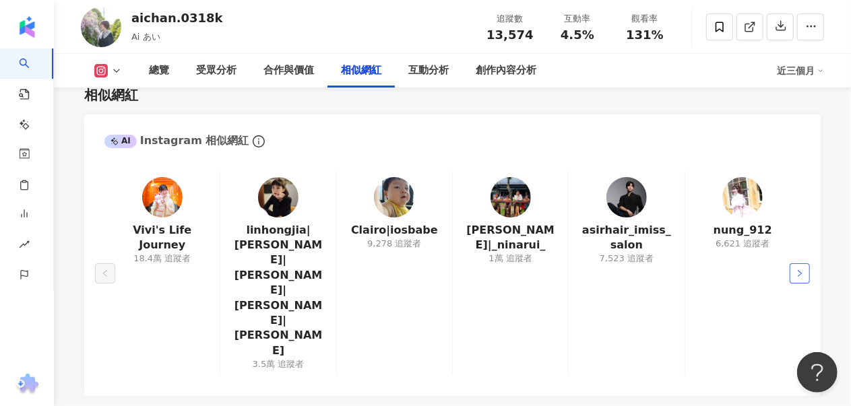
click at [804, 263] on button "button" at bounding box center [799, 273] width 20 height 20
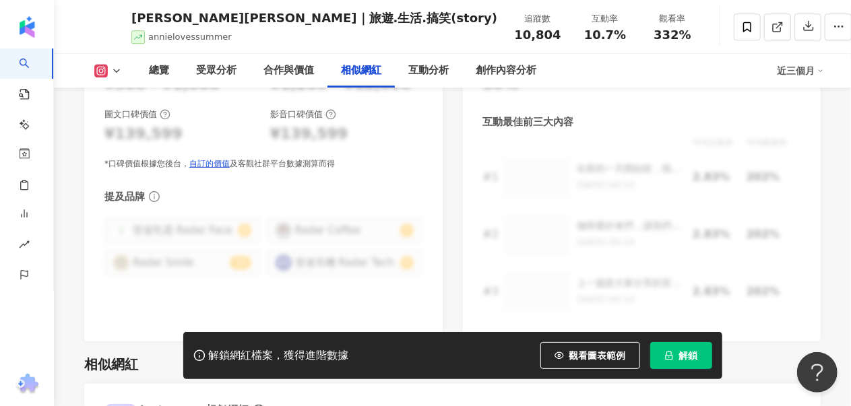
scroll to position [2290, 0]
